Goal: Task Accomplishment & Management: Complete application form

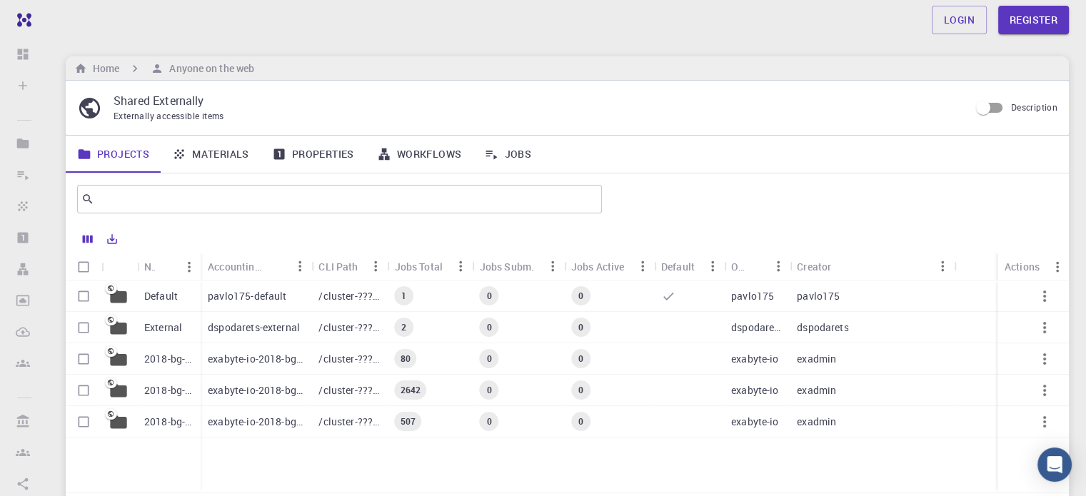
click at [194, 161] on link "Materials" at bounding box center [211, 154] width 100 height 37
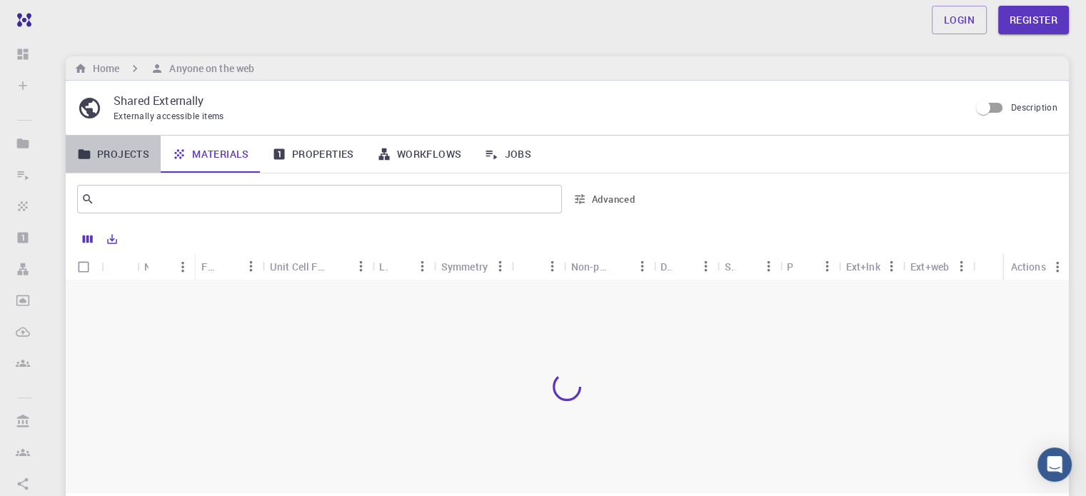
click at [111, 156] on link "Projects" at bounding box center [113, 154] width 95 height 37
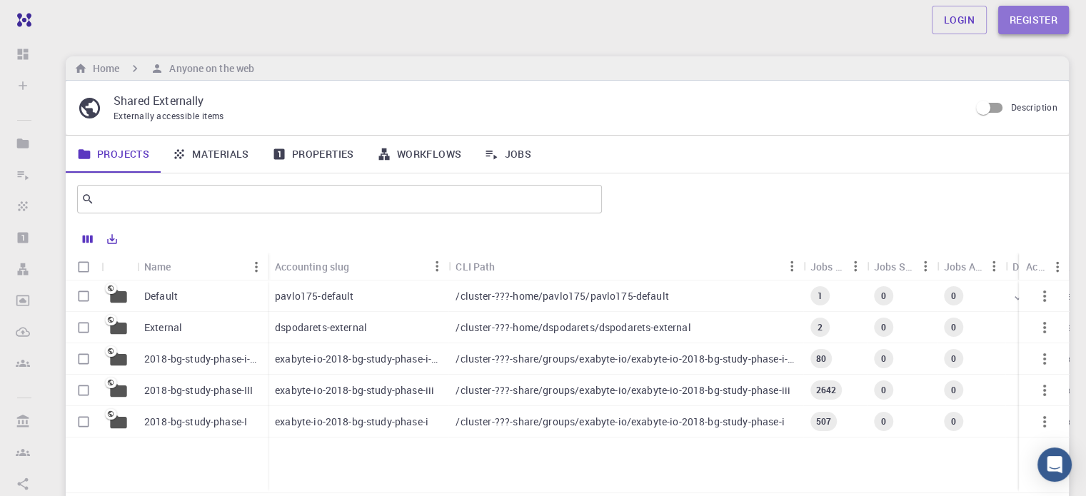
click at [1023, 19] on link "Register" at bounding box center [1033, 20] width 71 height 29
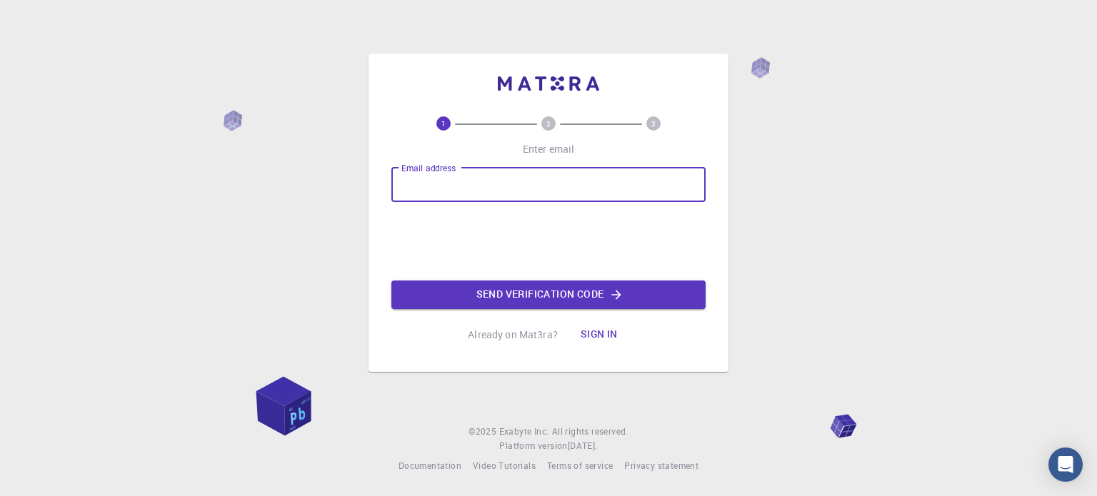
click at [624, 194] on input "Email address" at bounding box center [548, 185] width 314 height 34
type input "[EMAIL_ADDRESS][DOMAIN_NAME]"
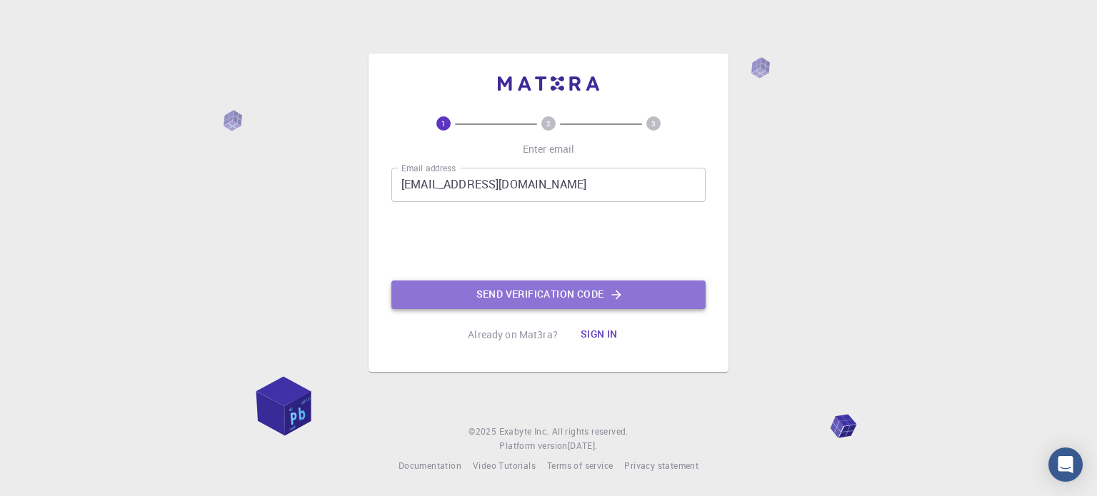
click at [541, 291] on button "Send verification code" at bounding box center [548, 295] width 314 height 29
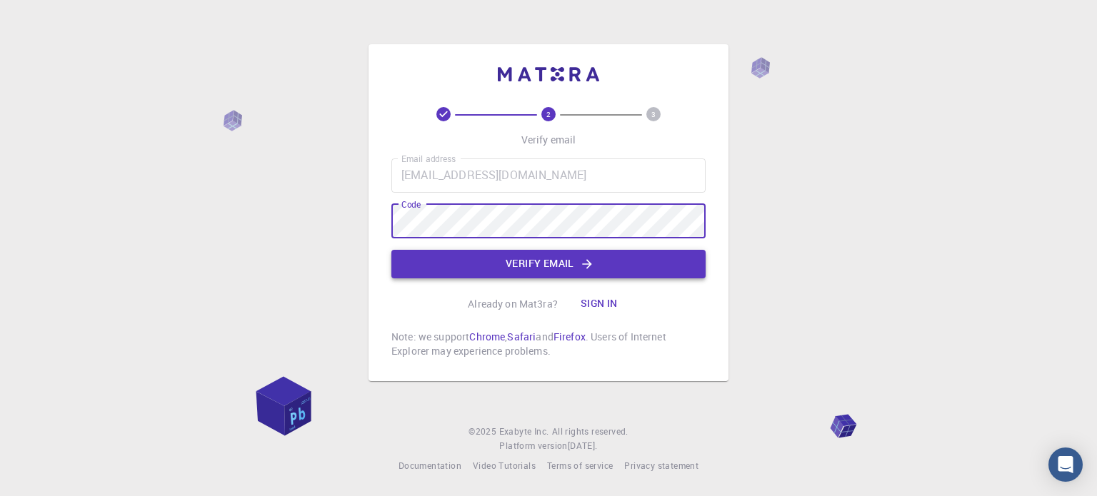
click at [622, 274] on button "Verify email" at bounding box center [548, 264] width 314 height 29
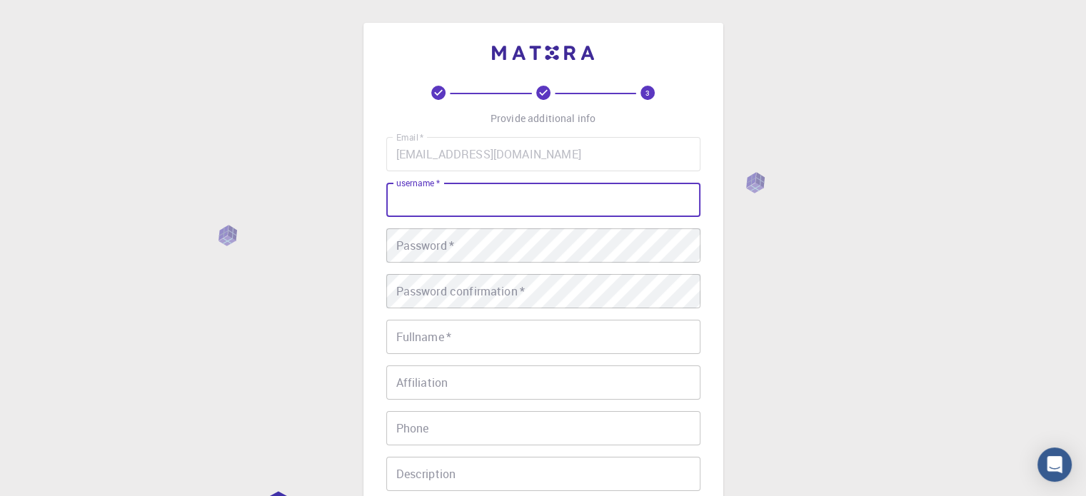
click at [608, 196] on input "username   *" at bounding box center [543, 200] width 314 height 34
type input "Rajuanushree"
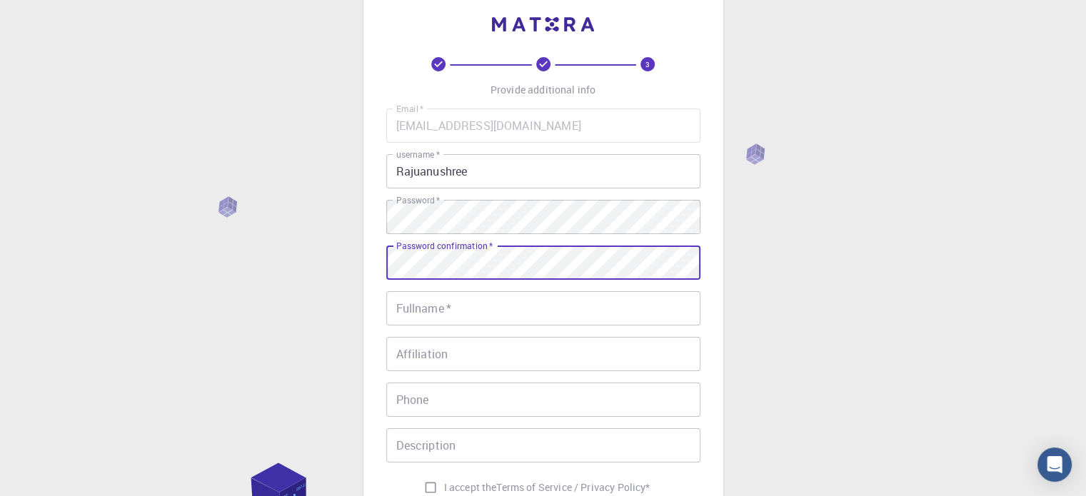
scroll to position [31, 0]
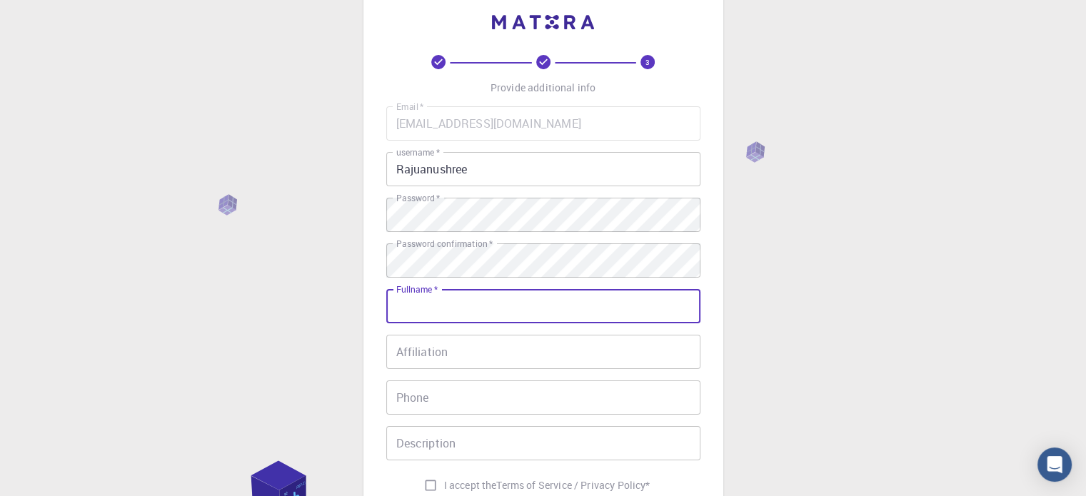
click at [644, 302] on input "Fullname   *" at bounding box center [543, 306] width 314 height 34
type input "[PERSON_NAME]"
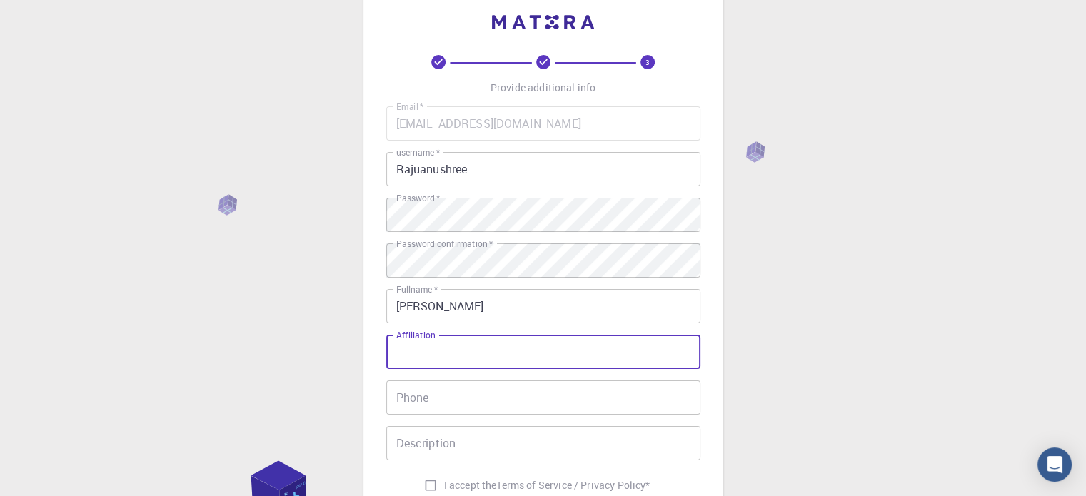
click at [487, 351] on input "Affiliation" at bounding box center [543, 352] width 314 height 34
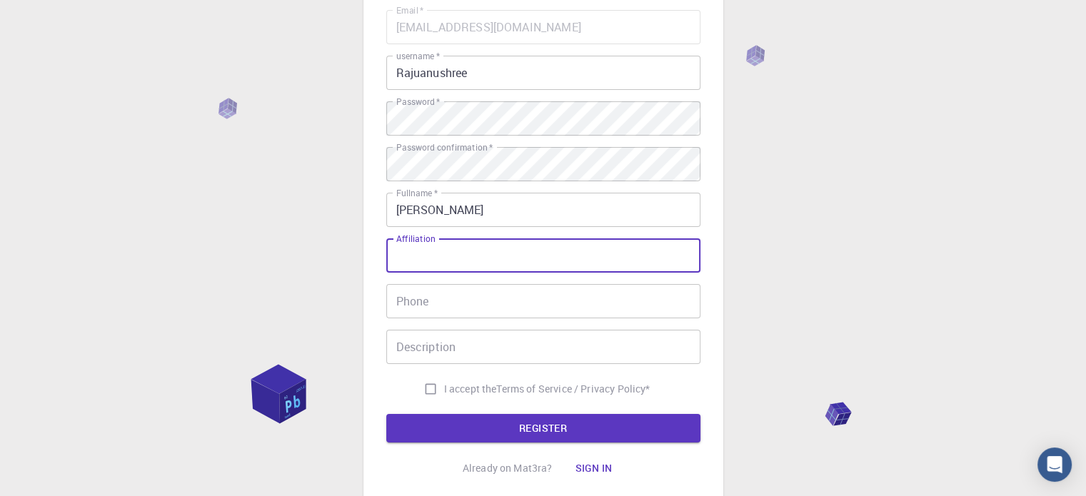
scroll to position [137, 0]
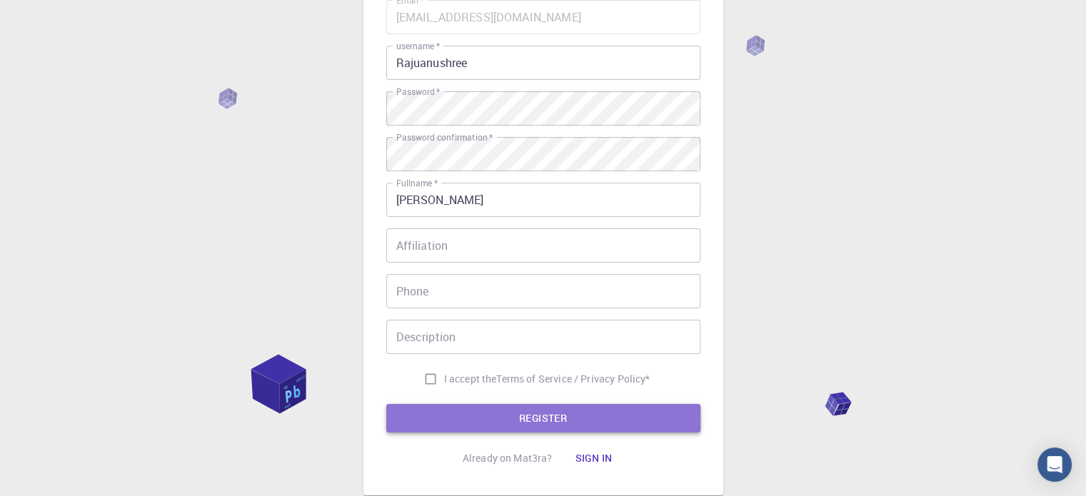
click at [652, 424] on button "REGISTER" at bounding box center [543, 418] width 314 height 29
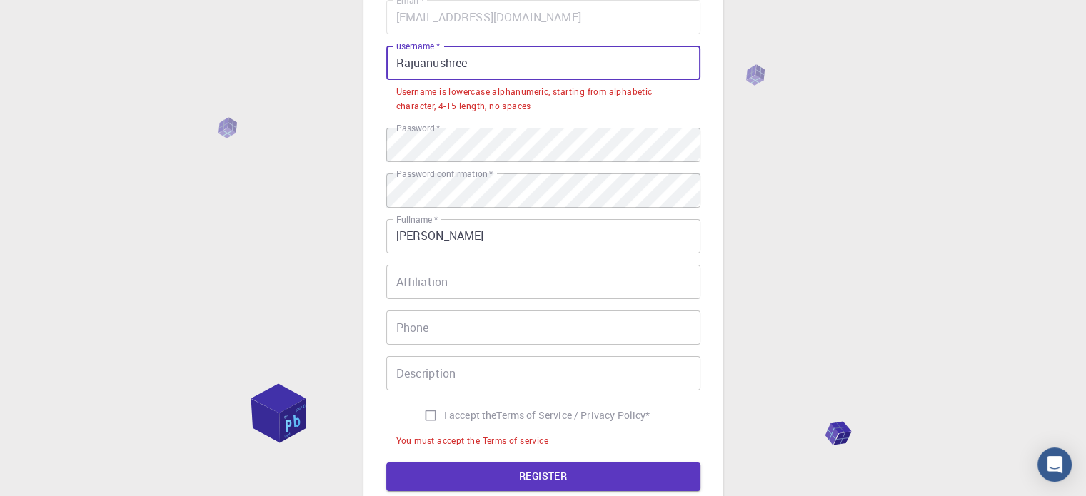
click at [409, 60] on input "Rajuanushree" at bounding box center [543, 63] width 314 height 34
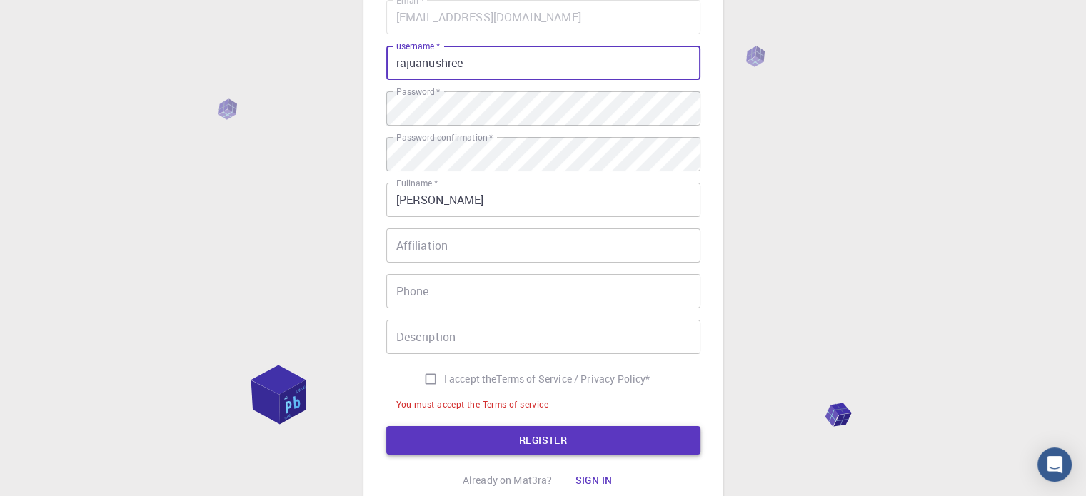
type input "rajuanushree"
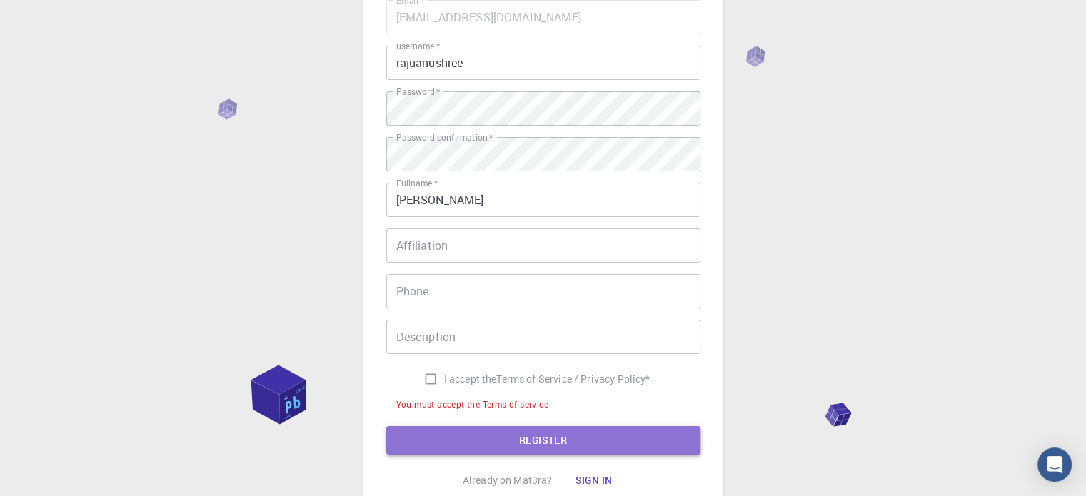
click at [631, 438] on button "REGISTER" at bounding box center [543, 440] width 314 height 29
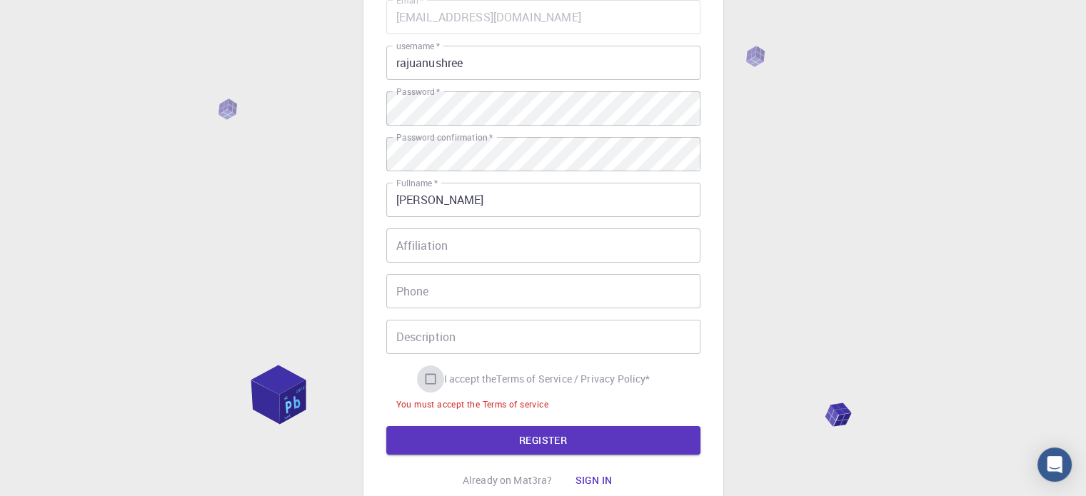
click at [426, 376] on input "I accept the Terms of Service / Privacy Policy *" at bounding box center [430, 379] width 27 height 27
checkbox input "true"
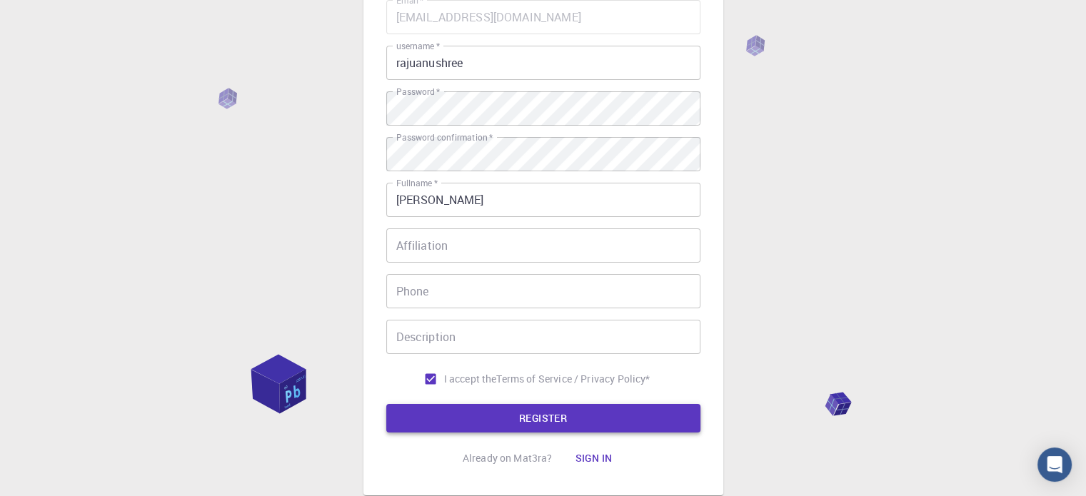
click at [481, 422] on button "REGISTER" at bounding box center [543, 418] width 314 height 29
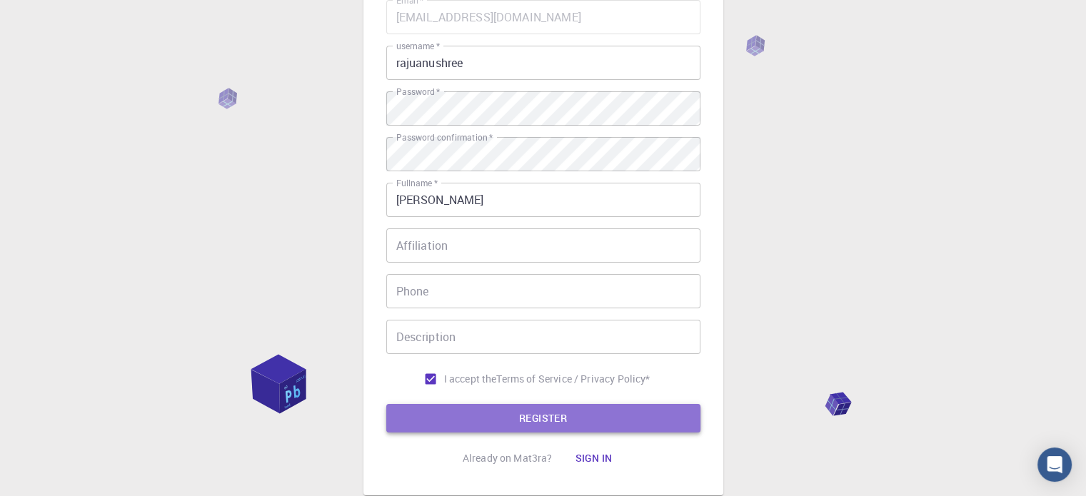
click at [550, 411] on button "REGISTER" at bounding box center [543, 418] width 314 height 29
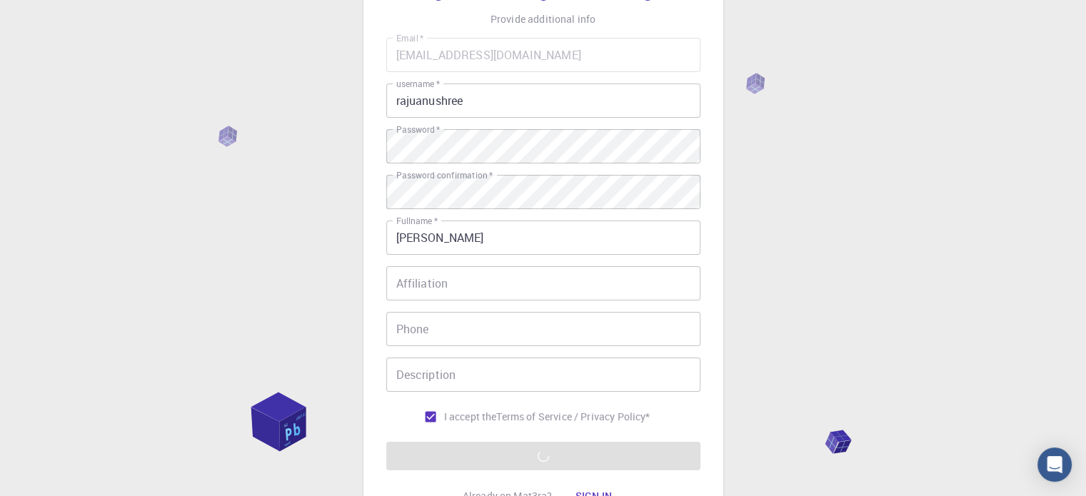
scroll to position [99, 0]
